Goal: Task Accomplishment & Management: Use online tool/utility

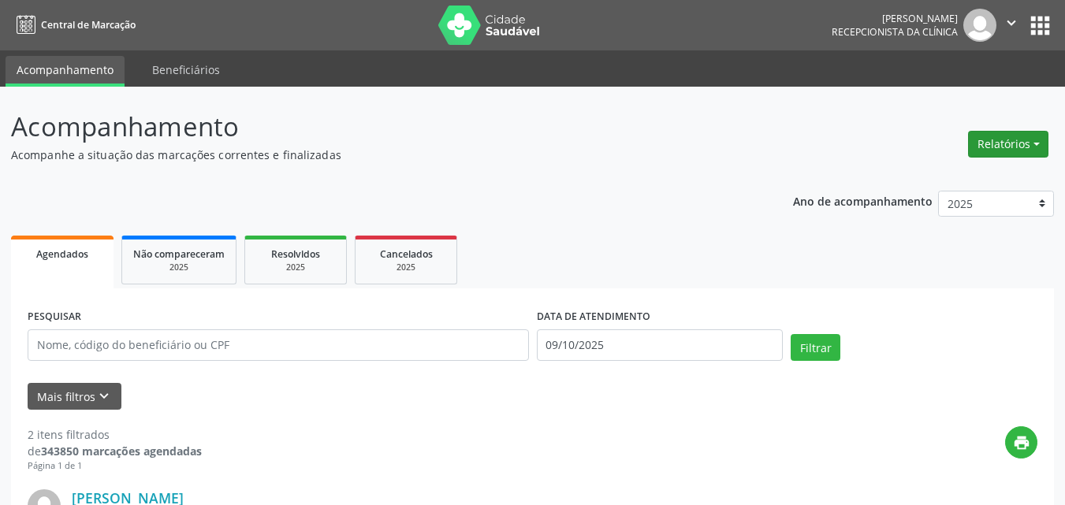
click at [1006, 151] on button "Relatórios" at bounding box center [1008, 144] width 80 height 27
click at [928, 176] on link "Agendamentos" at bounding box center [965, 178] width 170 height 22
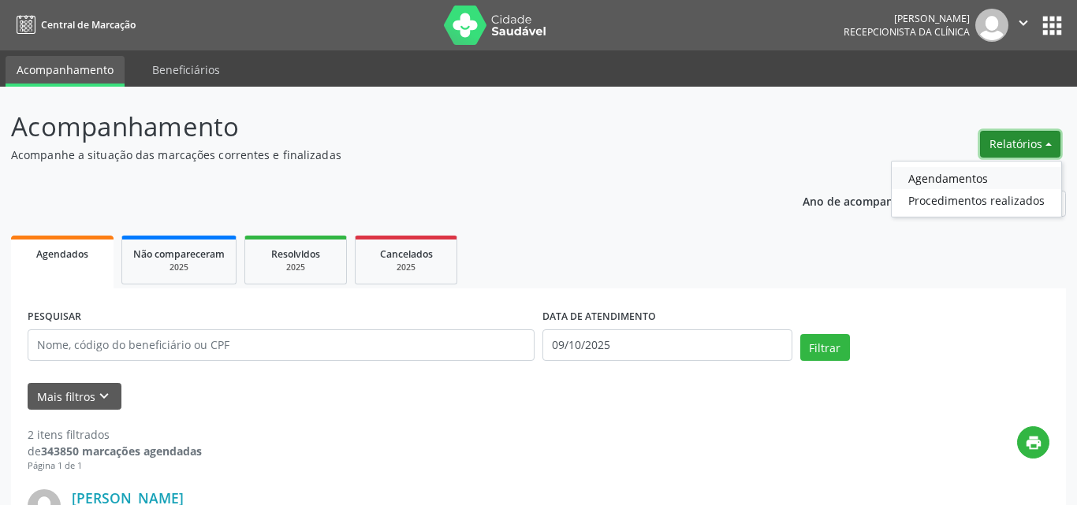
select select "9"
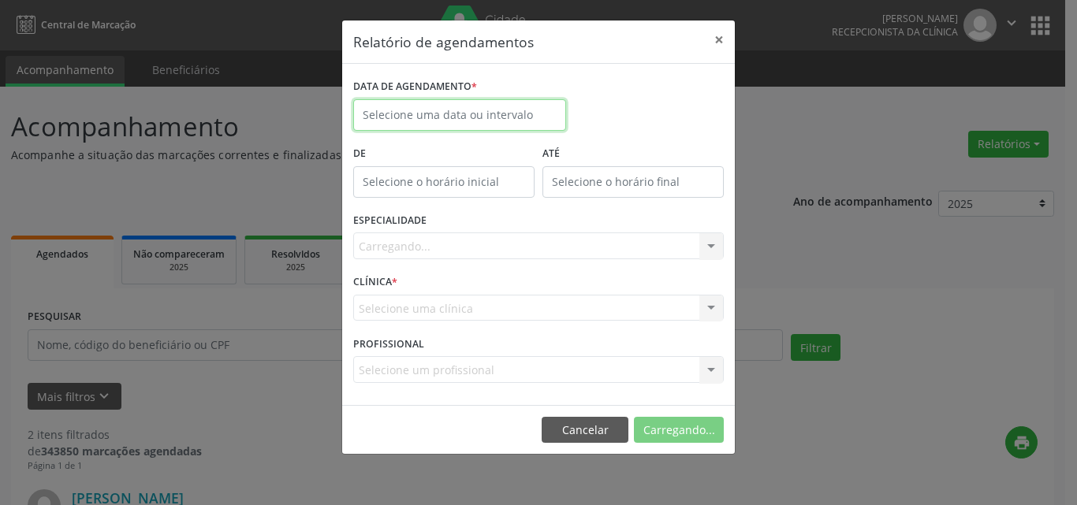
click at [486, 108] on input "text" at bounding box center [459, 115] width 213 height 32
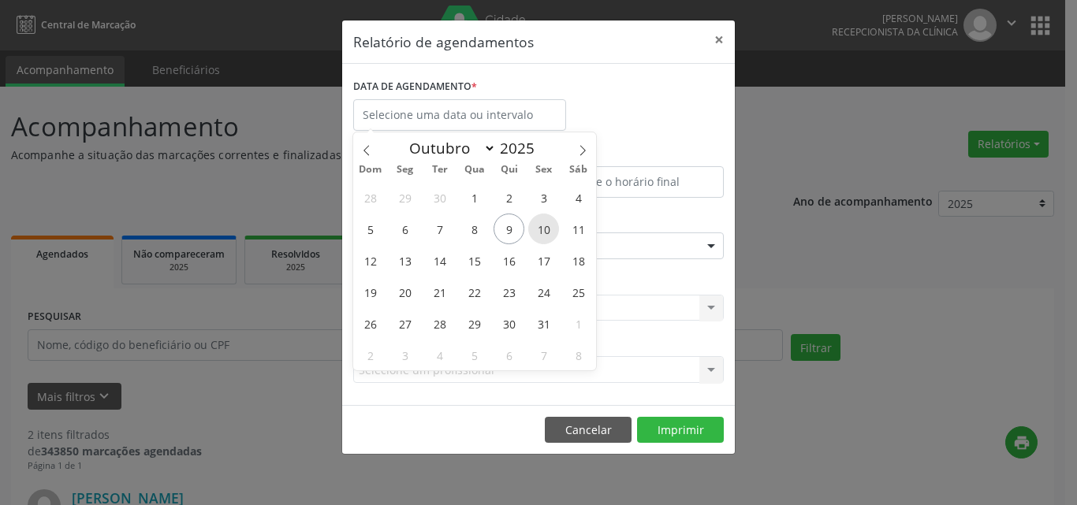
click at [555, 233] on span "10" at bounding box center [543, 229] width 31 height 31
type input "[DATE]"
click at [572, 232] on span "11" at bounding box center [578, 229] width 31 height 31
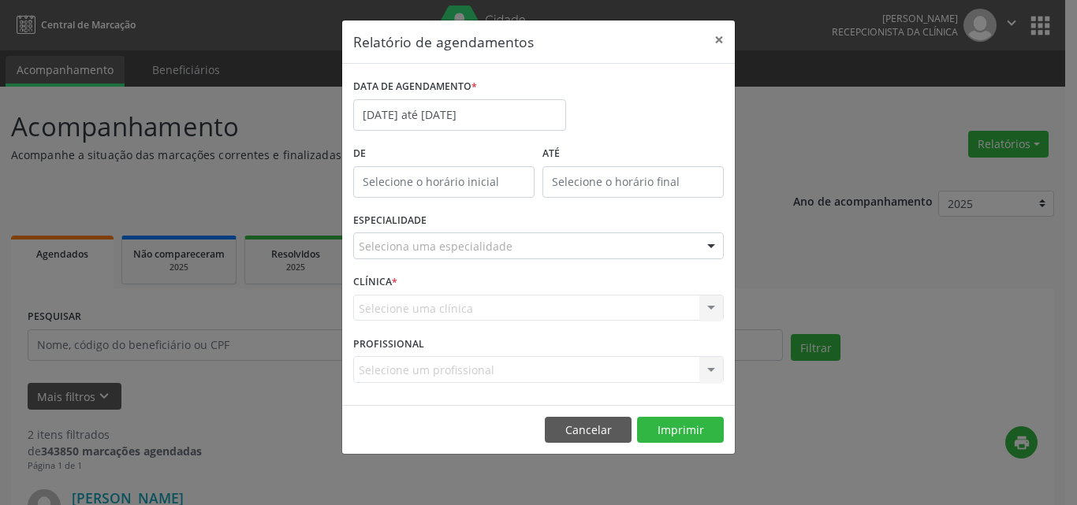
click at [502, 258] on div "Seleciona uma especialidade" at bounding box center [538, 246] width 371 height 27
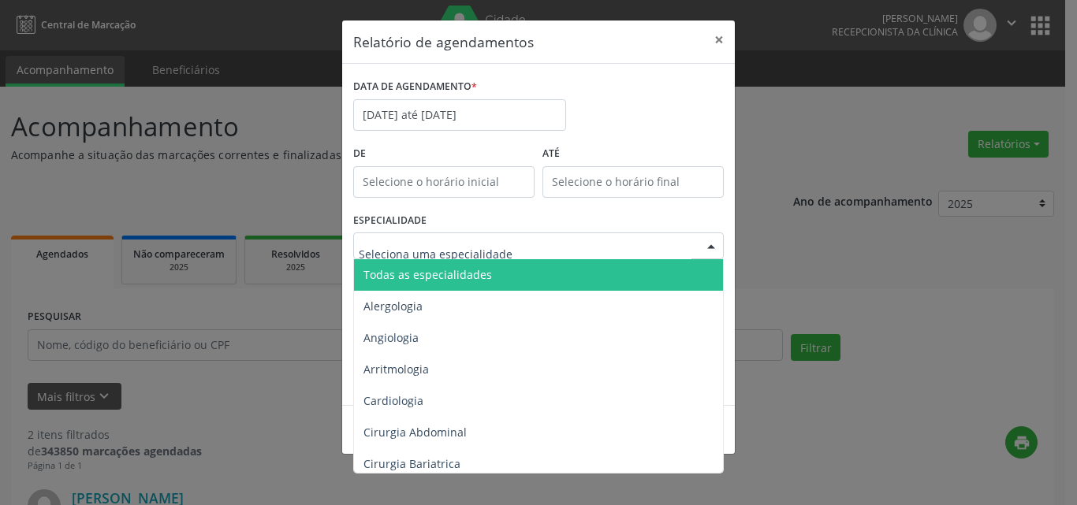
click at [505, 272] on span "Todas as especialidades" at bounding box center [539, 275] width 371 height 32
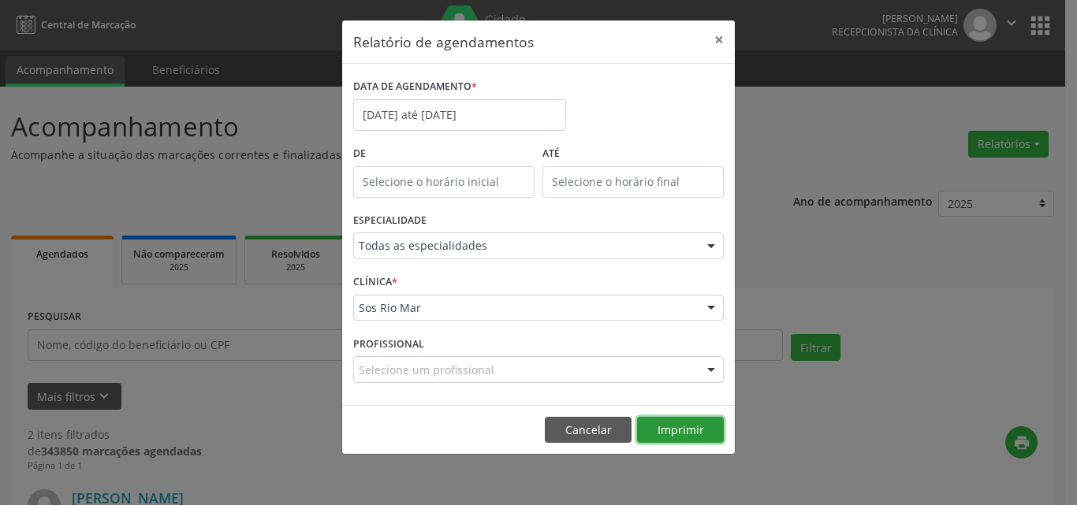
click at [689, 437] on button "Imprimir" at bounding box center [680, 430] width 87 height 27
click at [677, 427] on button "Imprimir" at bounding box center [680, 430] width 87 height 27
click at [691, 430] on button "Imprimir" at bounding box center [680, 430] width 87 height 27
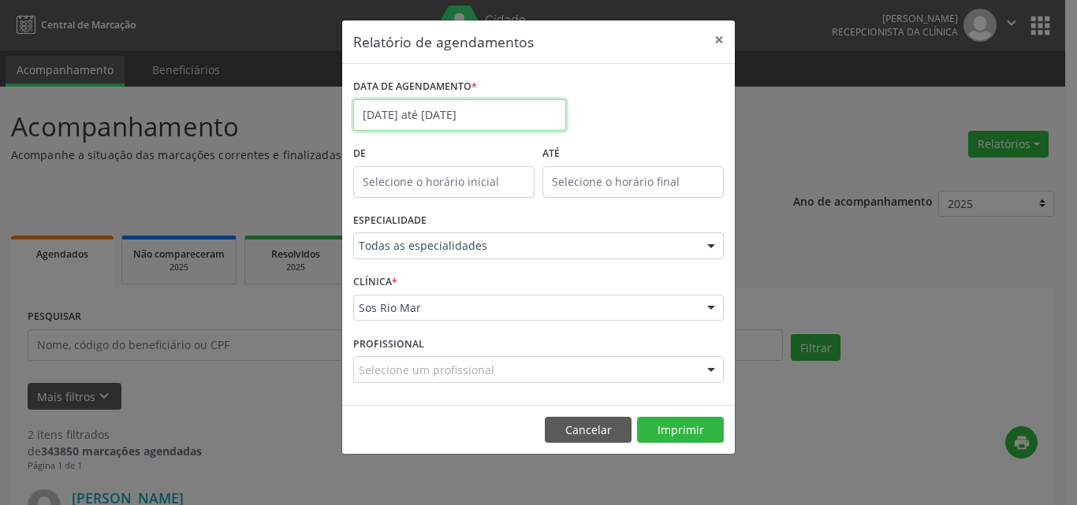
click at [462, 123] on input "[DATE] até [DATE]" at bounding box center [459, 115] width 213 height 32
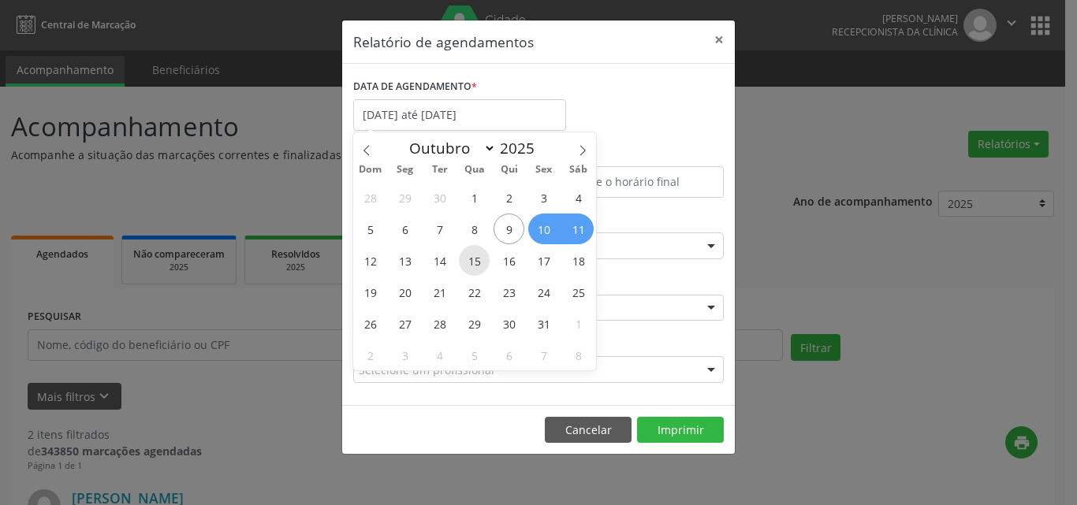
click at [475, 266] on span "15" at bounding box center [474, 260] width 31 height 31
type input "[DATE]"
click at [507, 265] on span "16" at bounding box center [509, 260] width 31 height 31
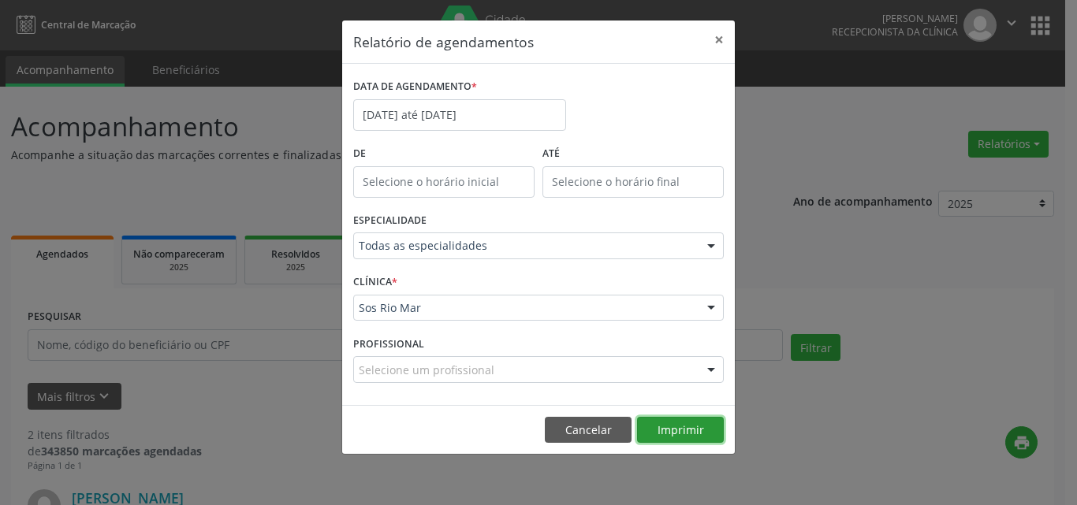
click at [671, 419] on button "Imprimir" at bounding box center [680, 430] width 87 height 27
click at [687, 444] on footer "Cancelar Imprimir" at bounding box center [538, 430] width 393 height 50
click at [685, 427] on button "Imprimir" at bounding box center [680, 430] width 87 height 27
